Goal: Information Seeking & Learning: Check status

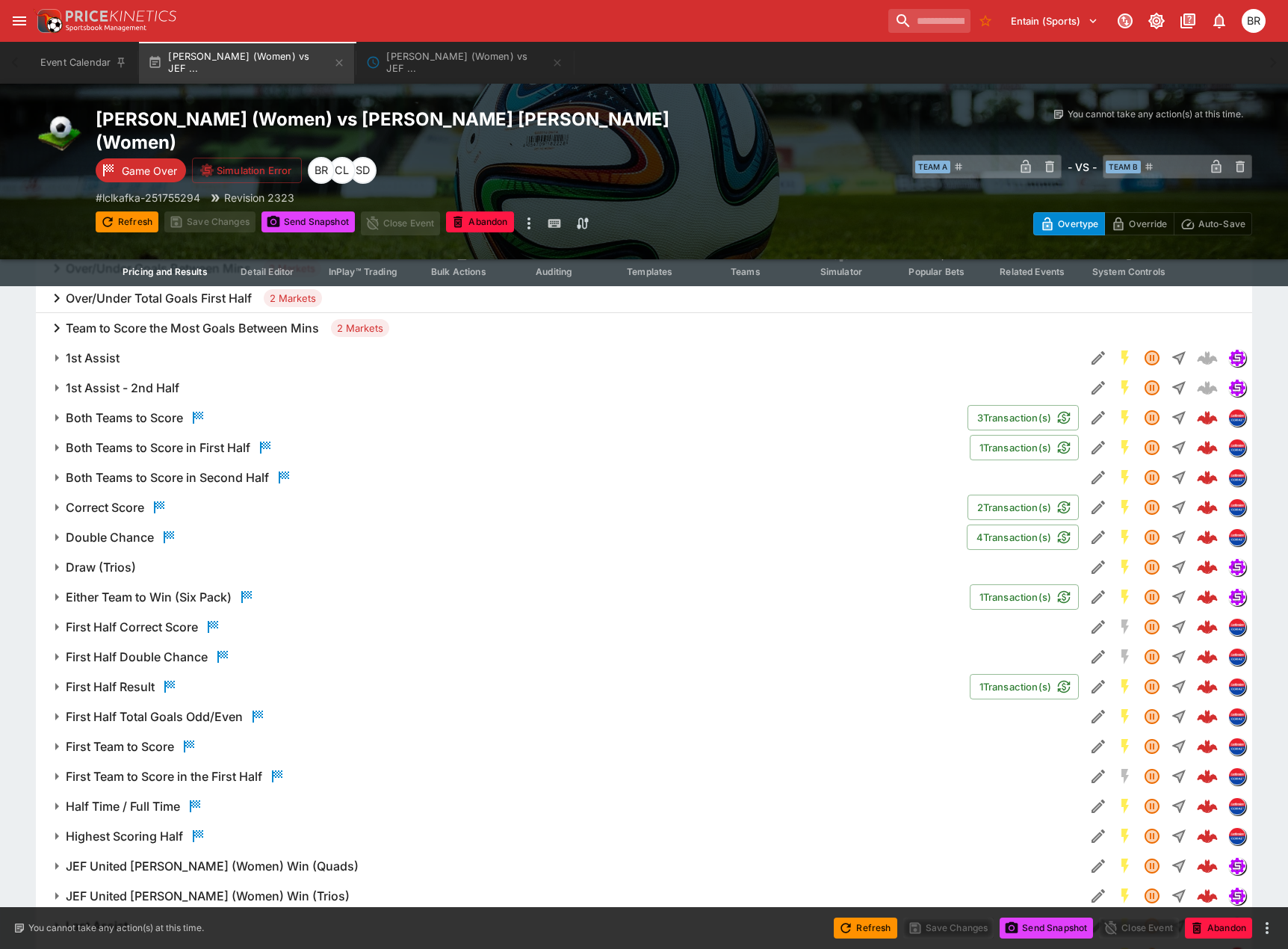
scroll to position [896, 0]
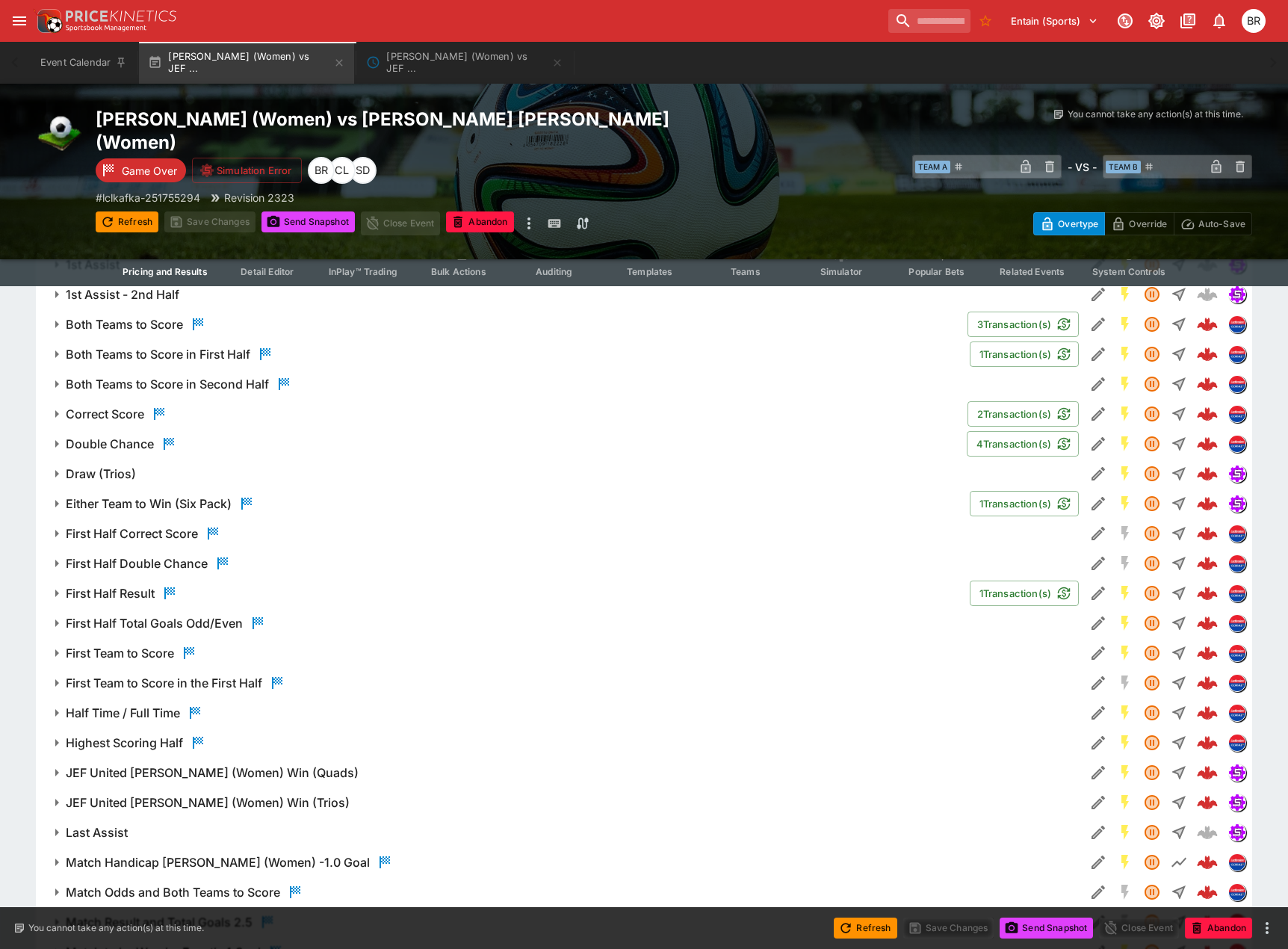
click at [246, 472] on span "Draw (Trios)" at bounding box center [569, 473] width 1007 height 16
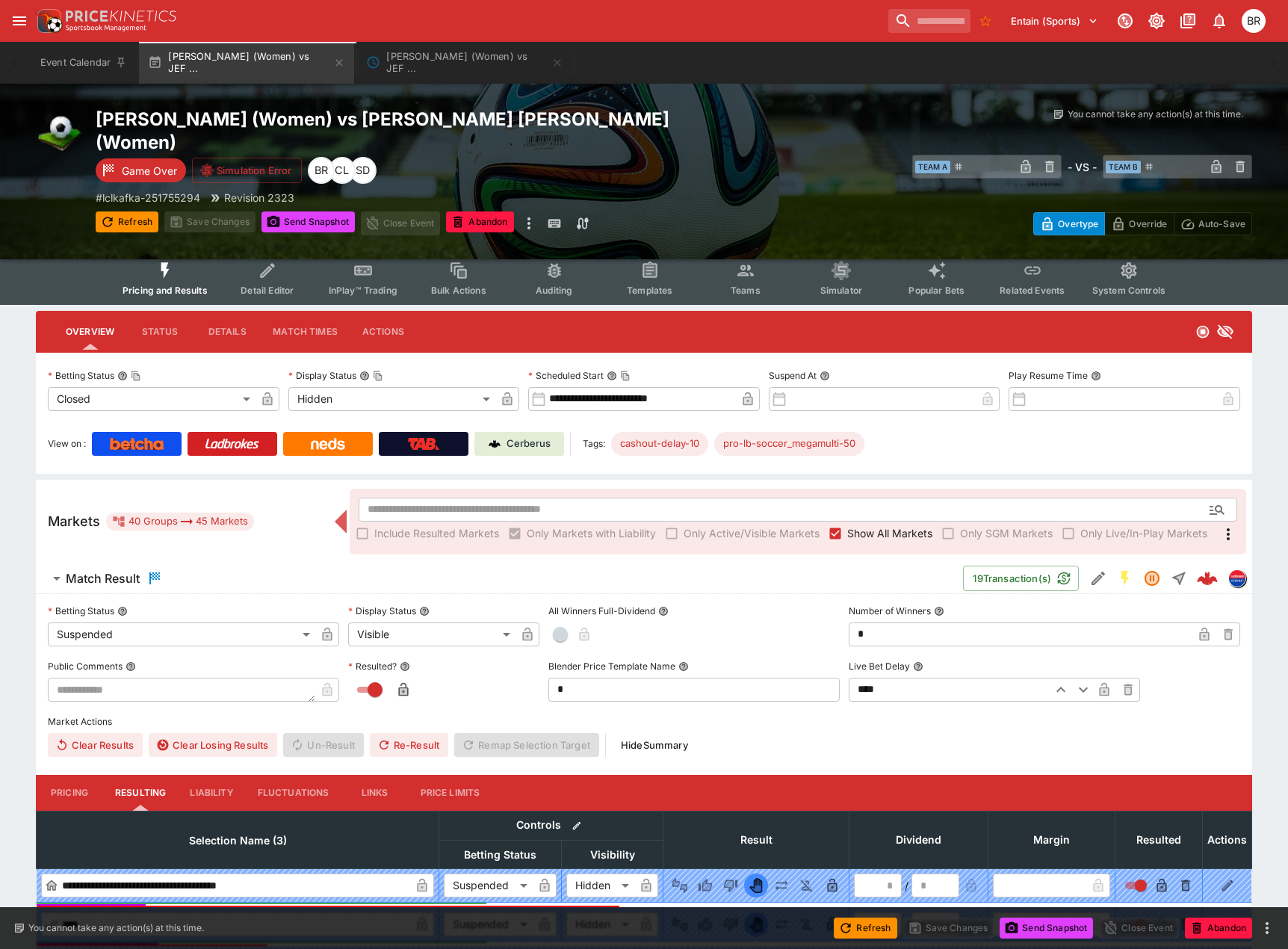
scroll to position [0, 0]
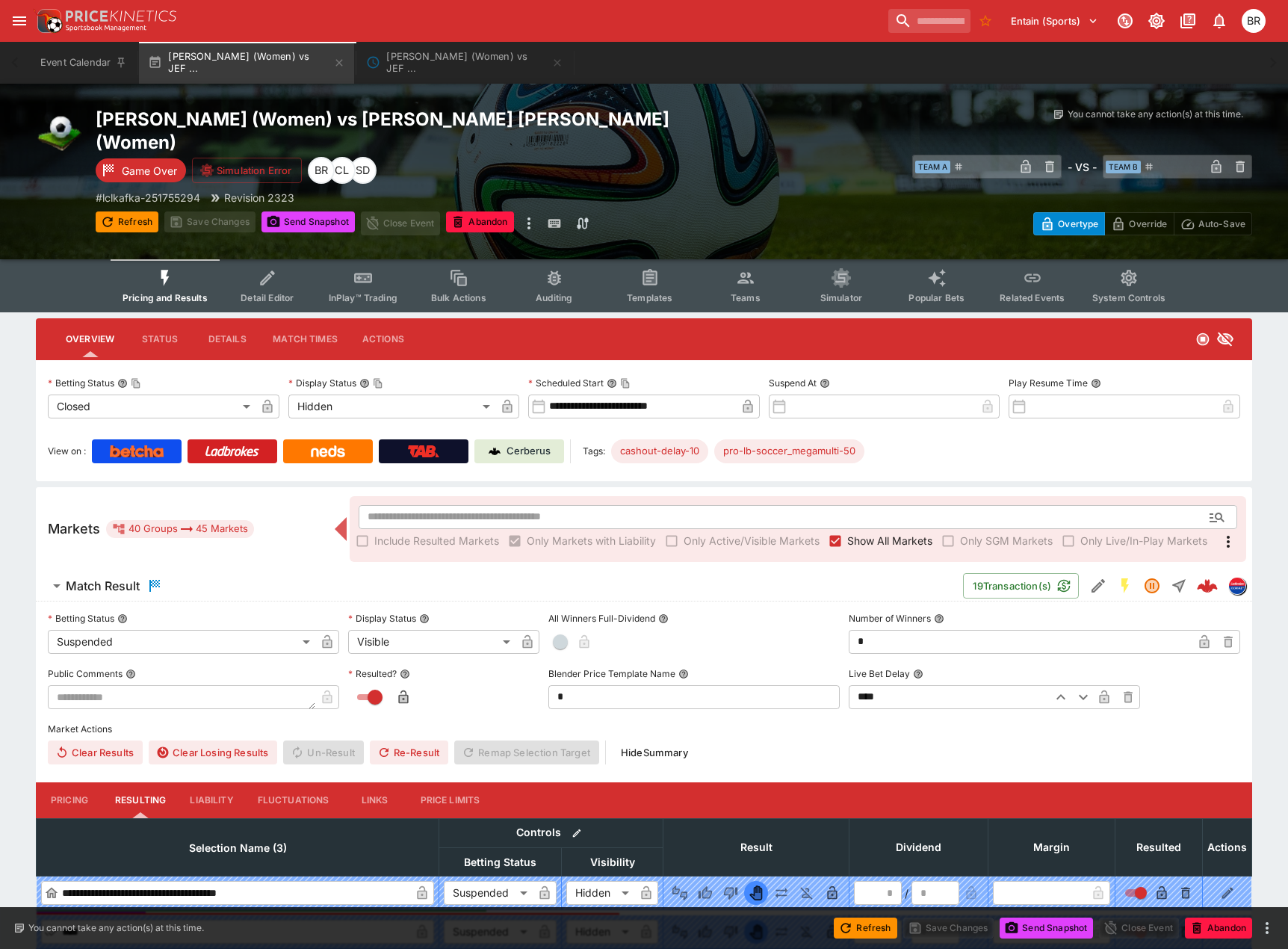
click at [278, 301] on span "Detail Editor" at bounding box center [267, 298] width 53 height 12
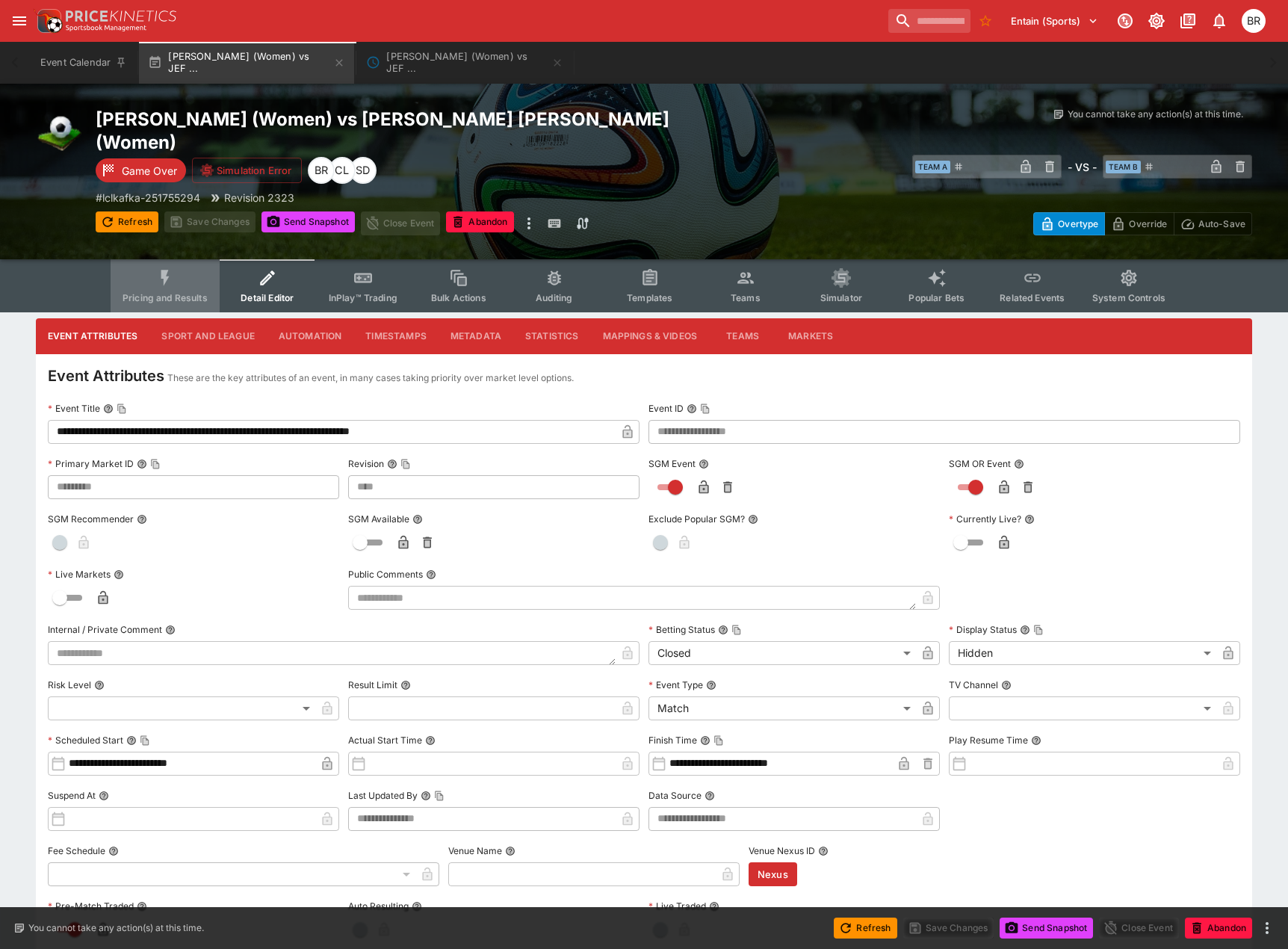
click at [191, 285] on button "Pricing and Results" at bounding box center [165, 286] width 109 height 53
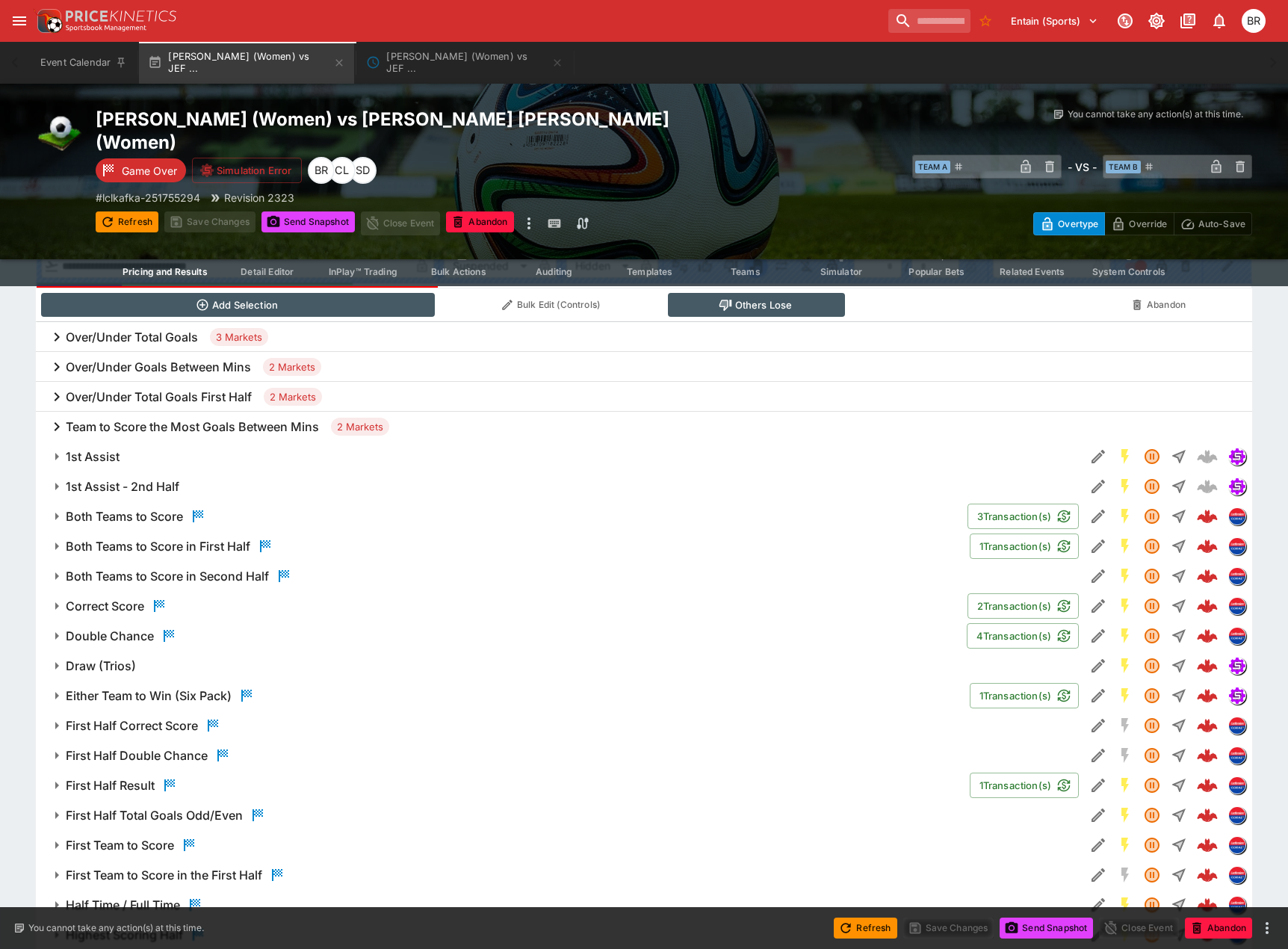
scroll to position [747, 0]
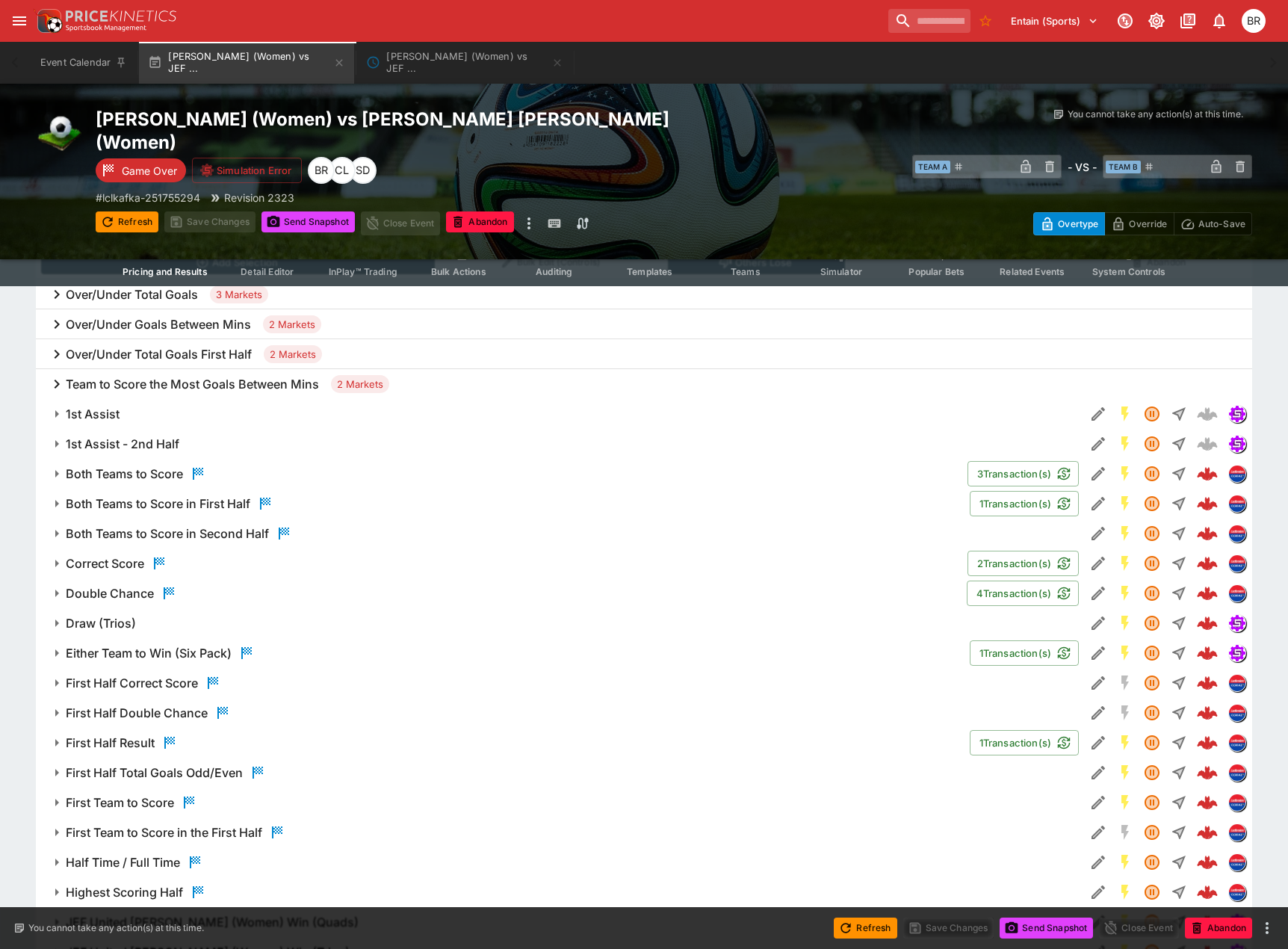
click at [386, 480] on span "Both Teams to Score" at bounding box center [511, 474] width 890 height 18
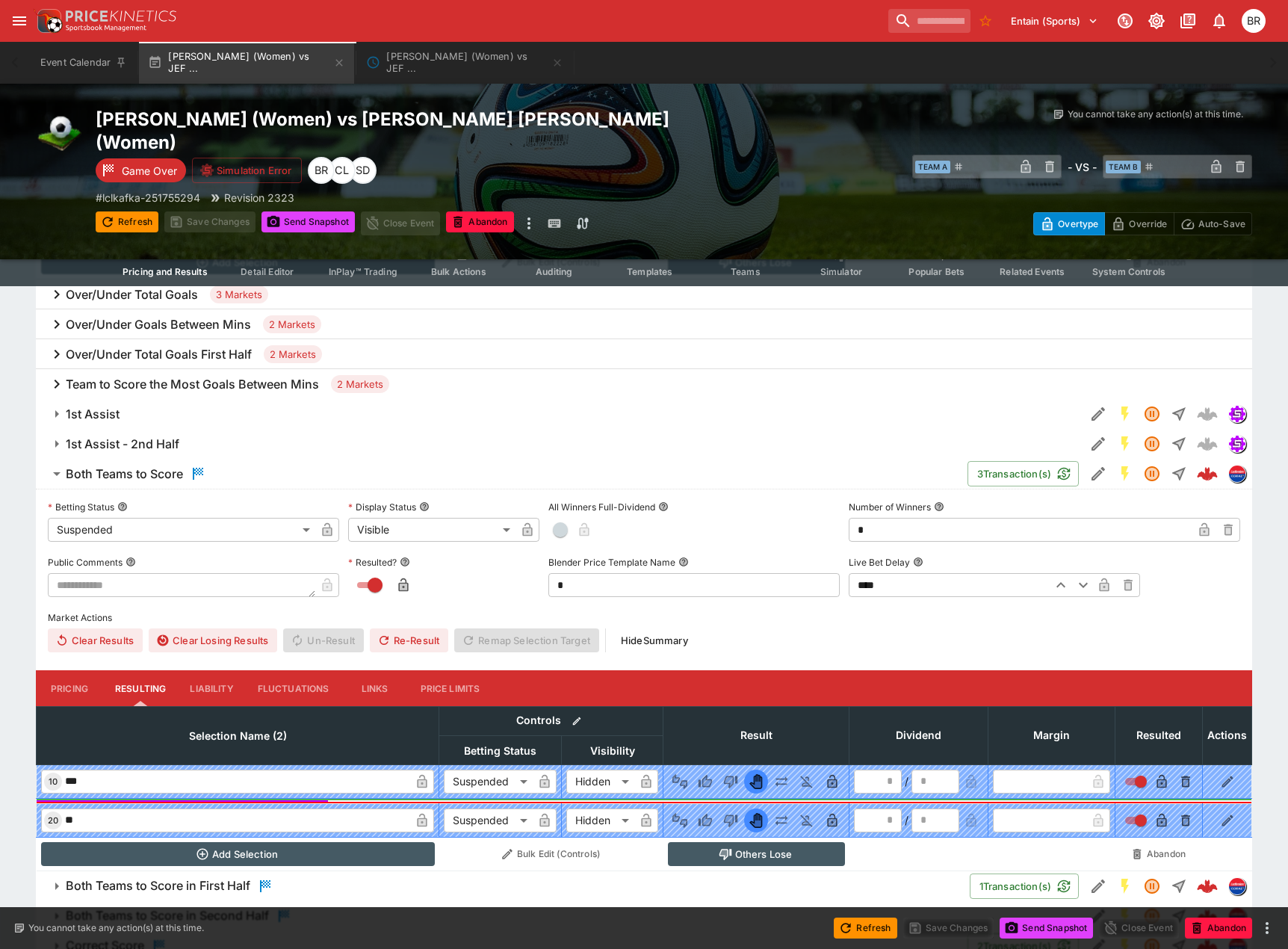
click at [387, 478] on span "Both Teams to Score" at bounding box center [511, 474] width 890 height 18
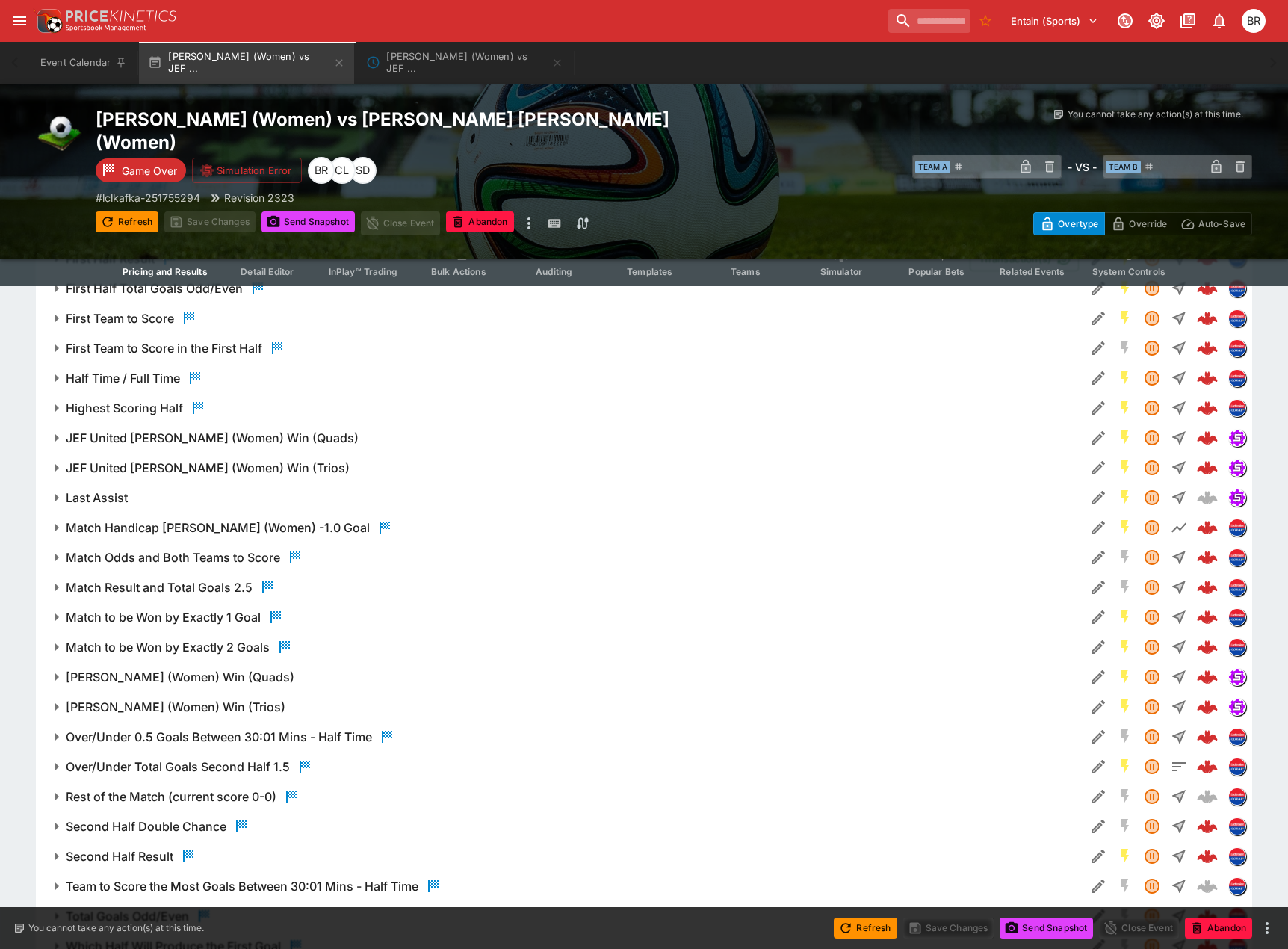
scroll to position [1294, 0]
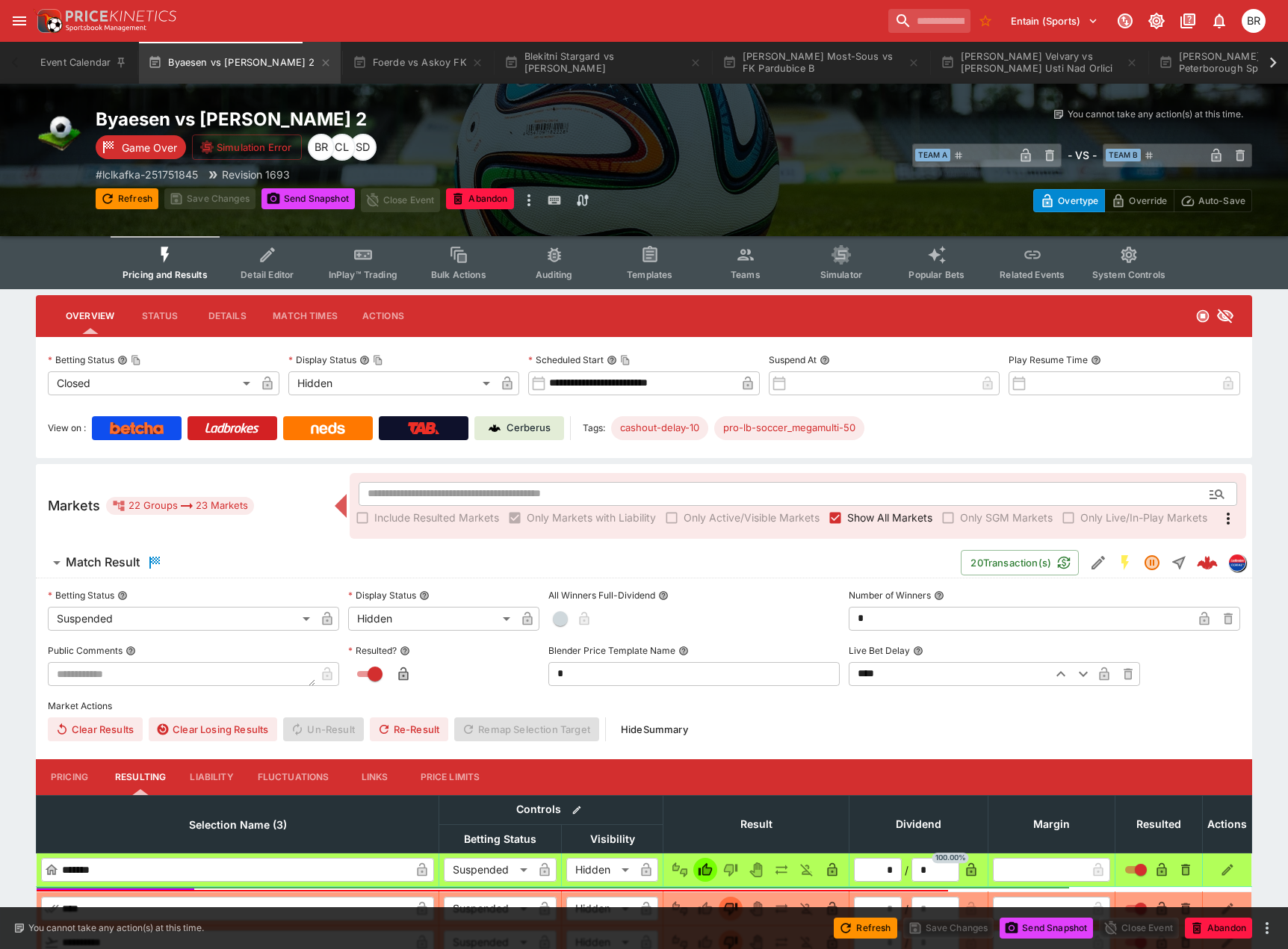
click at [302, 244] on button "Detail Editor" at bounding box center [268, 263] width 96 height 53
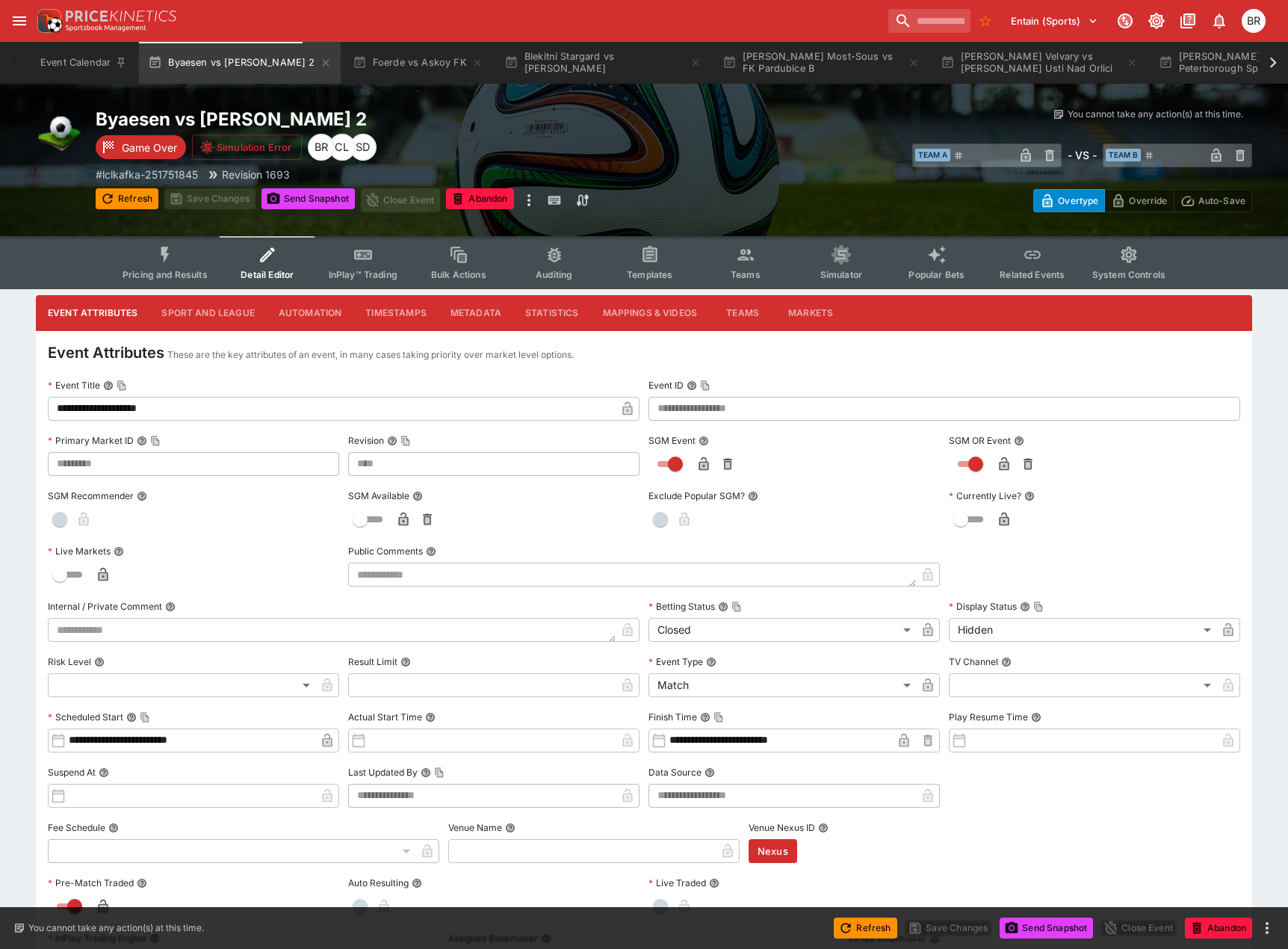
click at [219, 263] on button "Pricing and Results" at bounding box center [165, 263] width 109 height 53
